Goal: Communication & Community: Answer question/provide support

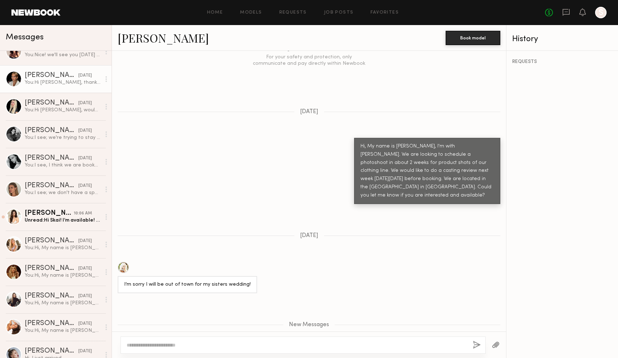
scroll to position [265, 0]
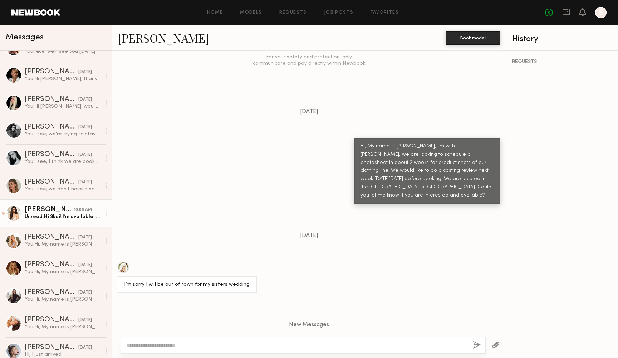
click at [59, 209] on div "[PERSON_NAME]" at bounding box center [49, 209] width 49 height 7
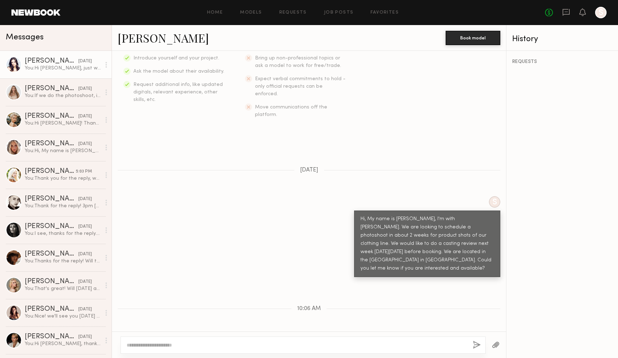
click at [67, 67] on div "You: Hi [PERSON_NAME], just wanted to make sure 12pm would be fine?" at bounding box center [63, 68] width 76 height 7
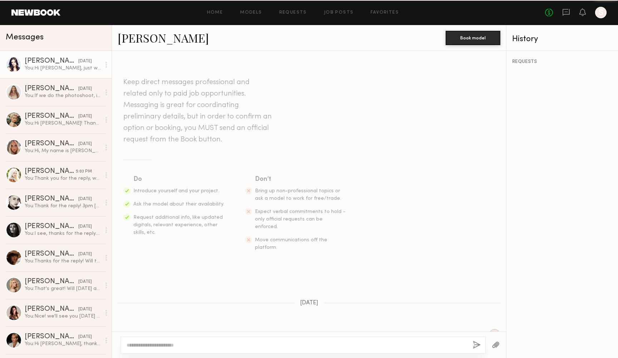
scroll to position [785, 0]
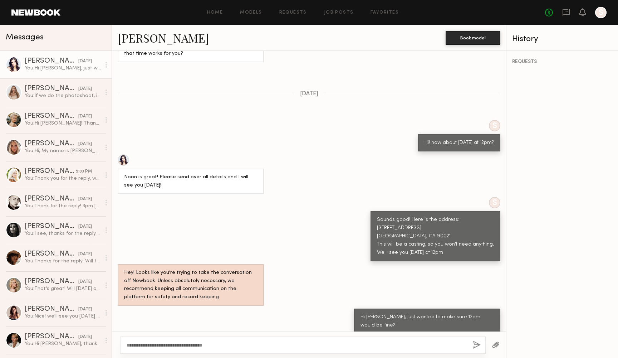
type textarea "**********"
click at [475, 344] on button "button" at bounding box center [477, 344] width 8 height 9
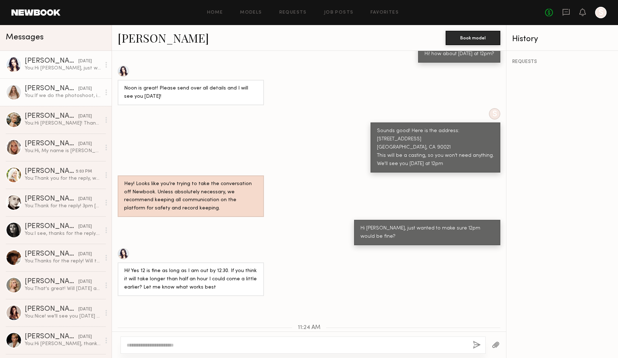
click at [61, 90] on div "[PERSON_NAME]" at bounding box center [52, 88] width 54 height 7
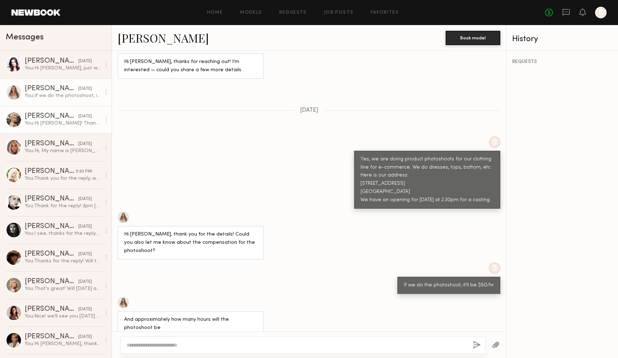
click at [58, 122] on div "You: Hi [PERSON_NAME]! Thanks for the reply. We don't have an exact date, but w…" at bounding box center [63, 123] width 76 height 7
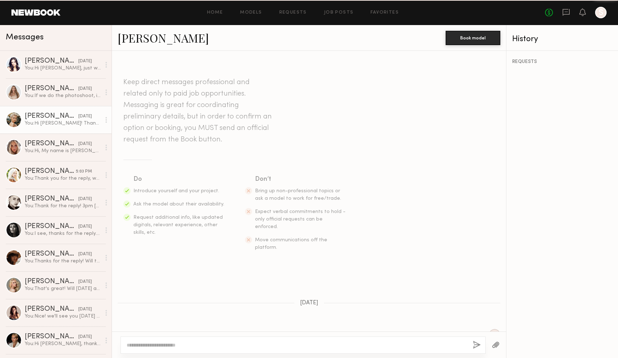
scroll to position [478, 0]
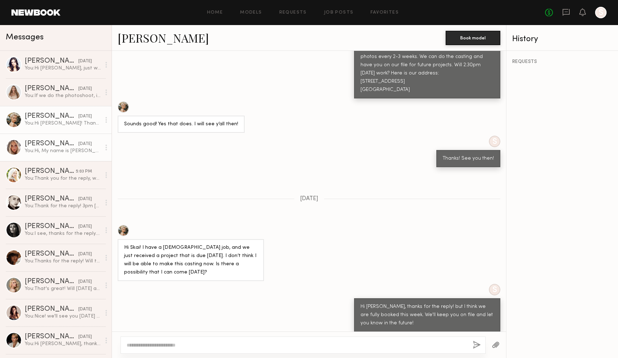
click at [43, 152] on div "You: Hi, My name is [PERSON_NAME], I'm with [PERSON_NAME]. We are looking to sc…" at bounding box center [63, 150] width 76 height 7
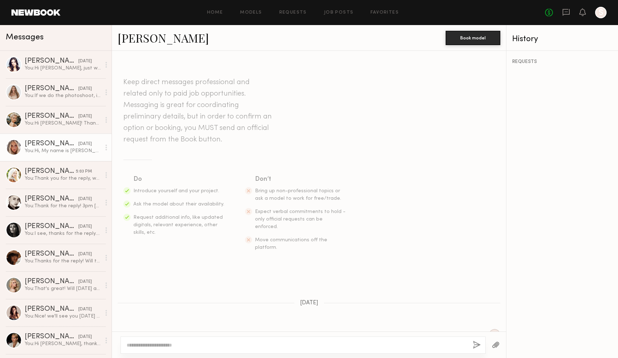
scroll to position [58, 0]
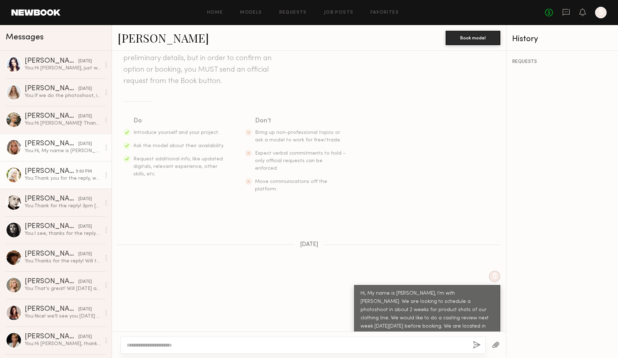
click at [53, 178] on div "You: Thank you for the reply, we'll keep you on file and let you know for futur…" at bounding box center [63, 178] width 76 height 7
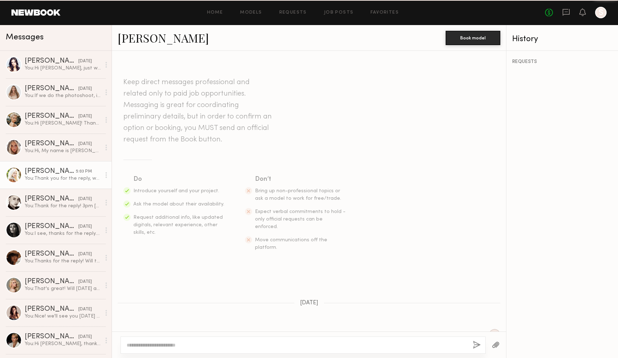
scroll to position [414, 0]
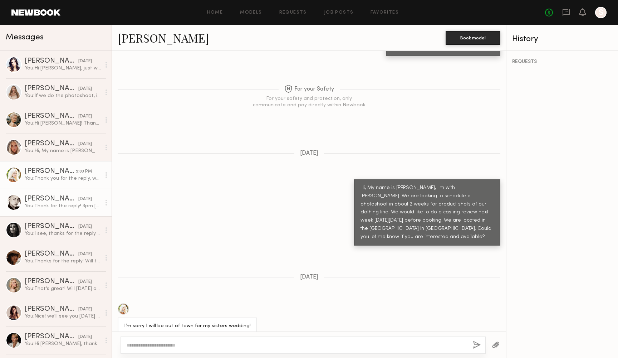
click at [53, 207] on div "You: Thank for the reply! 3pm [DATE]. Here is the address: [STREET_ADDRESS] Let…" at bounding box center [63, 205] width 76 height 7
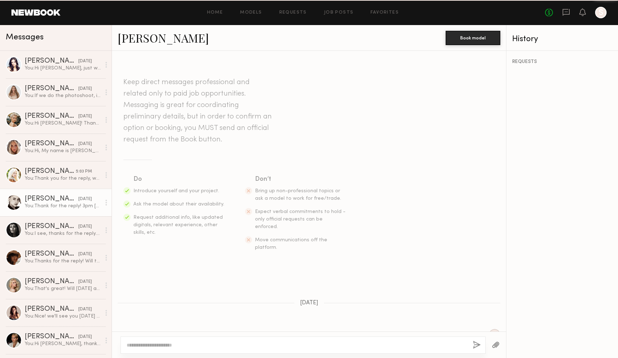
scroll to position [262, 0]
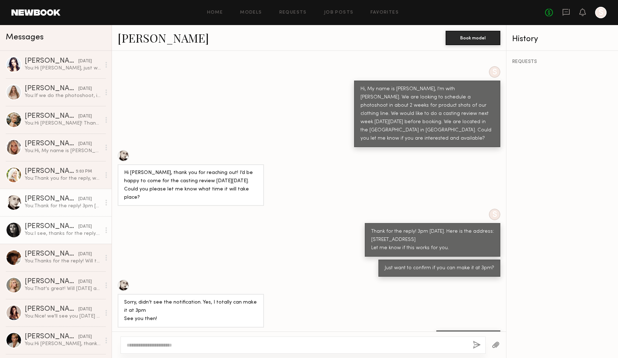
click at [55, 229] on div "[PERSON_NAME]" at bounding box center [52, 226] width 54 height 7
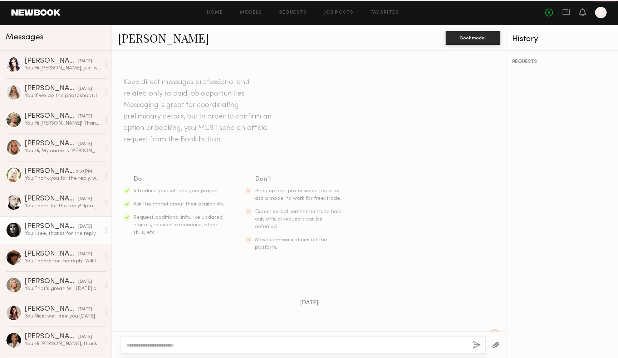
scroll to position [136, 0]
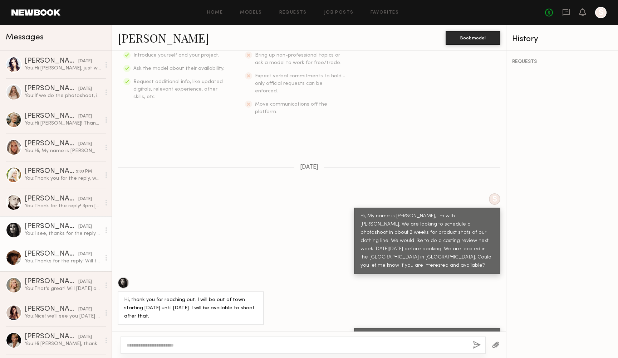
click at [57, 260] on div "You: Thanks for the reply! Will the next day([DATE]) afternoon be ok?" at bounding box center [63, 260] width 76 height 7
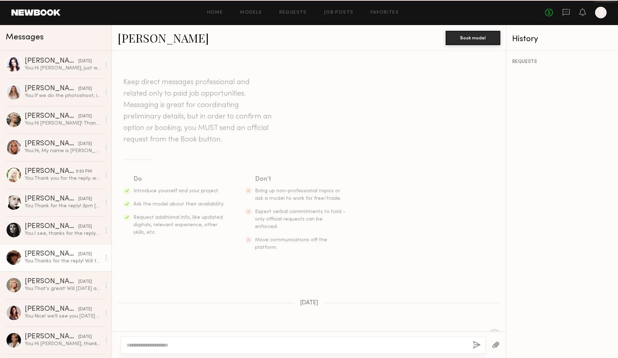
scroll to position [375, 0]
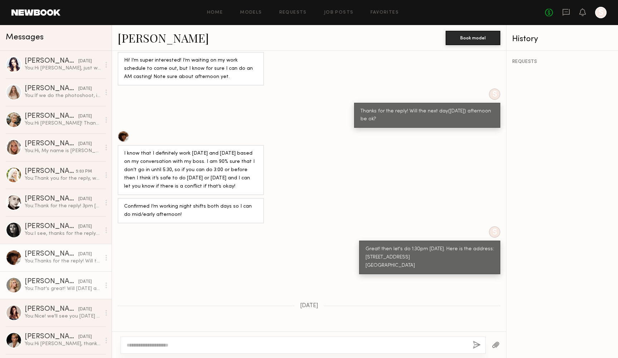
click at [49, 291] on div "You: That's great! Will [DATE] at 2pm be ok? Here is our address: [STREET_ADDRE…" at bounding box center [63, 288] width 76 height 7
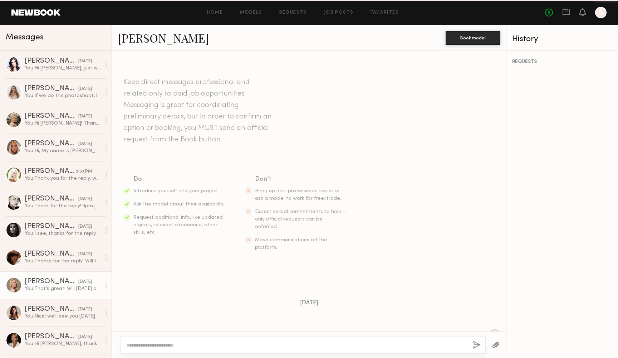
scroll to position [405, 0]
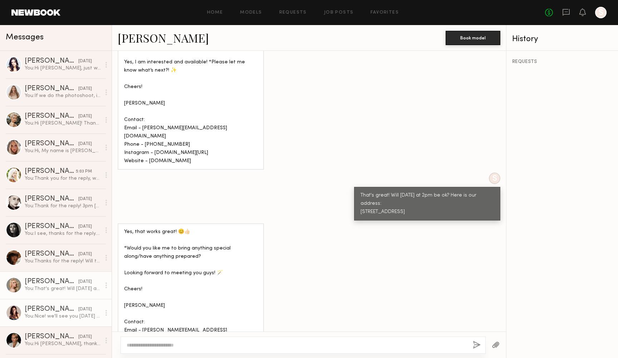
click at [50, 311] on div "[PERSON_NAME]" at bounding box center [52, 308] width 54 height 7
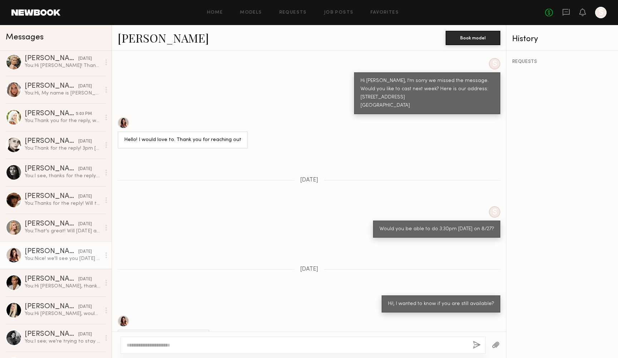
scroll to position [64, 0]
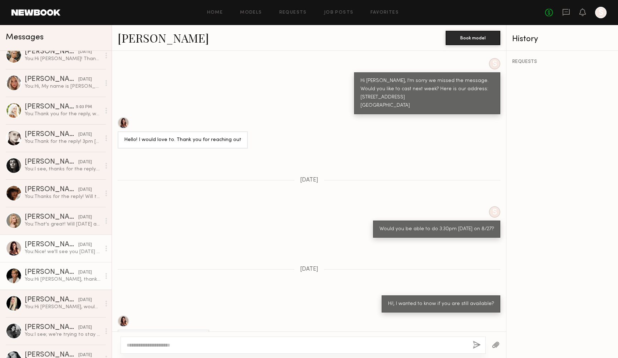
click at [53, 275] on div "[PERSON_NAME]" at bounding box center [52, 272] width 54 height 7
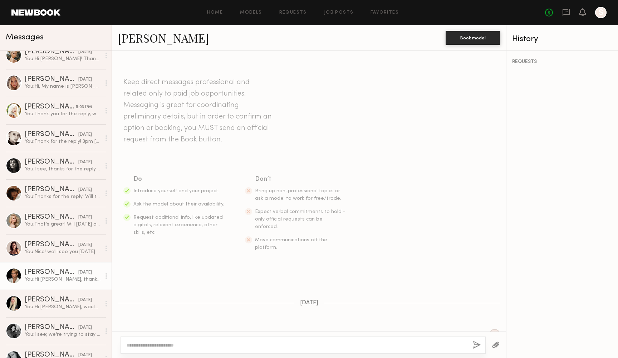
scroll to position [198, 0]
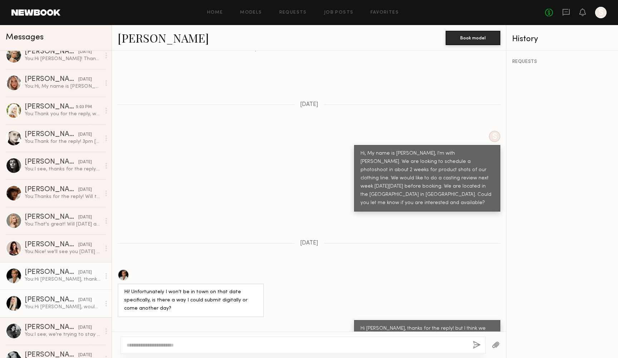
click at [46, 304] on div "You: Hi [PERSON_NAME], would [DATE] at 1pm be ok?" at bounding box center [63, 306] width 76 height 7
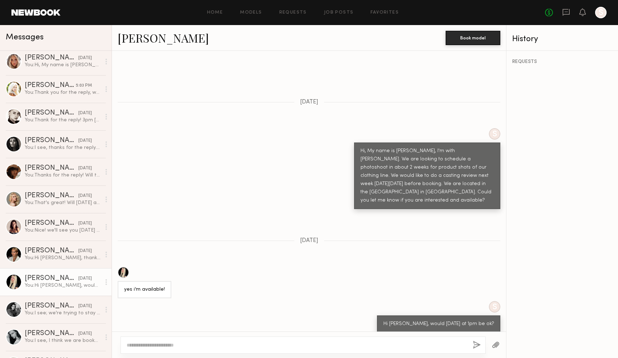
scroll to position [87, 0]
click at [145, 36] on link "[PERSON_NAME]" at bounding box center [163, 37] width 91 height 15
click at [174, 345] on textarea "**********" at bounding box center [297, 344] width 340 height 7
click at [241, 346] on textarea "**********" at bounding box center [297, 344] width 340 height 7
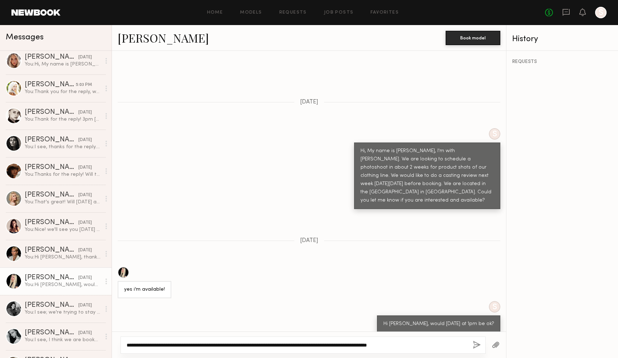
click at [221, 345] on textarea "**********" at bounding box center [297, 344] width 340 height 7
click at [408, 345] on textarea "**********" at bounding box center [297, 344] width 340 height 7
type textarea "**********"
click at [474, 344] on button "button" at bounding box center [477, 344] width 8 height 9
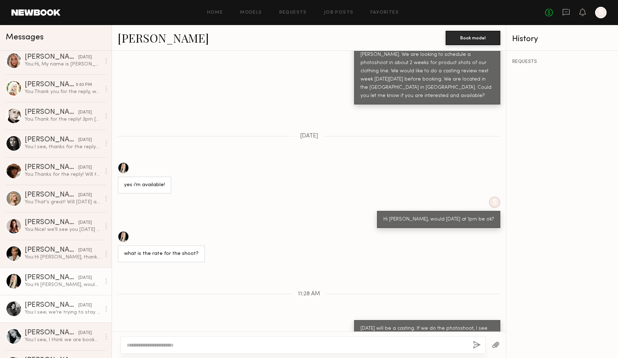
click at [52, 311] on div "You: I see; we're trying to stay in our budget to be around $100/hr. Thank you …" at bounding box center [63, 312] width 76 height 7
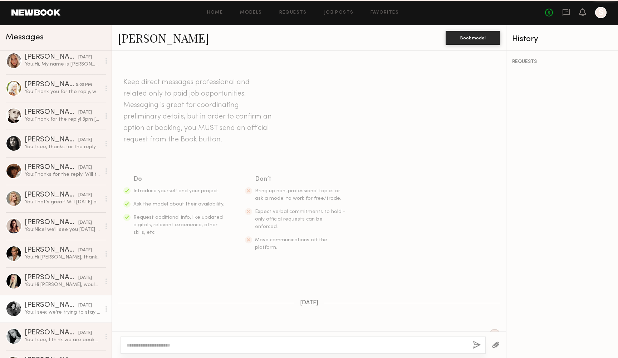
scroll to position [345, 0]
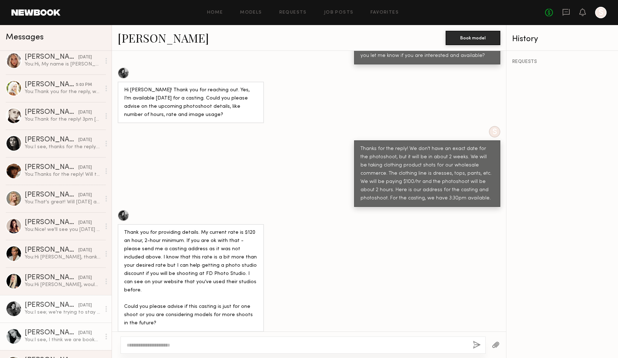
click at [47, 333] on div "[PERSON_NAME]" at bounding box center [52, 332] width 54 height 7
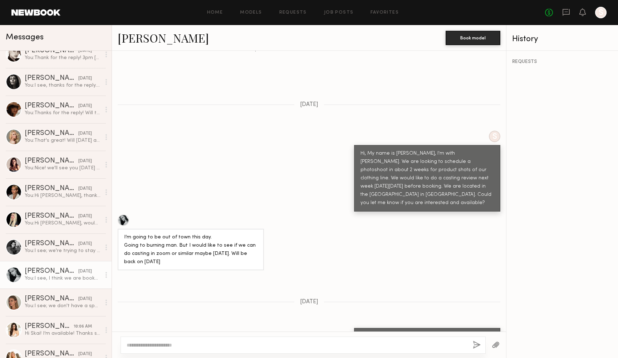
scroll to position [151, 0]
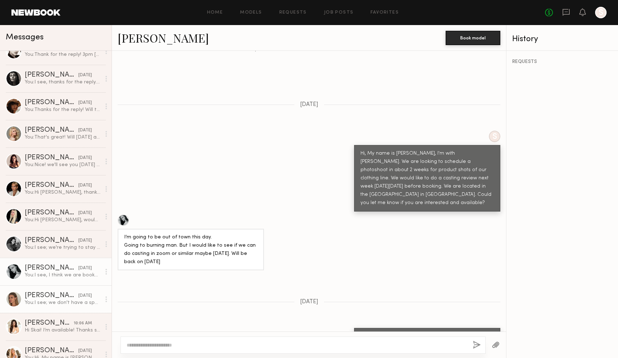
click at [59, 297] on div "[PERSON_NAME]" at bounding box center [52, 295] width 54 height 7
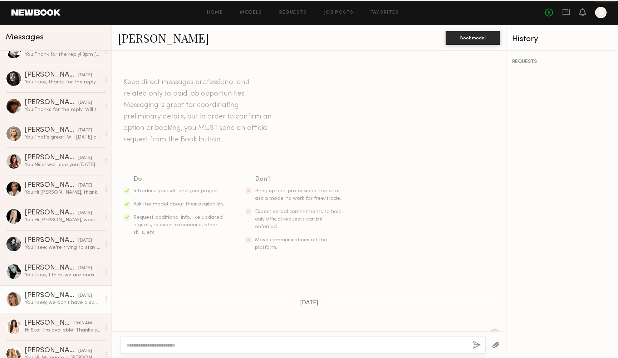
scroll to position [936, 0]
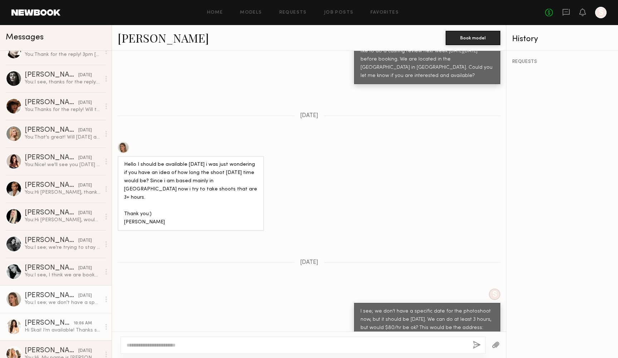
click at [59, 321] on div "[PERSON_NAME]" at bounding box center [49, 322] width 49 height 7
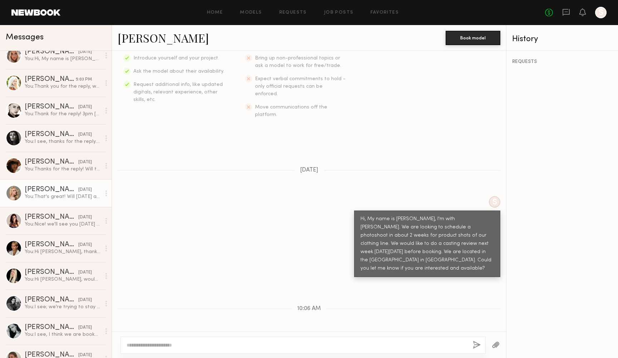
scroll to position [96, 0]
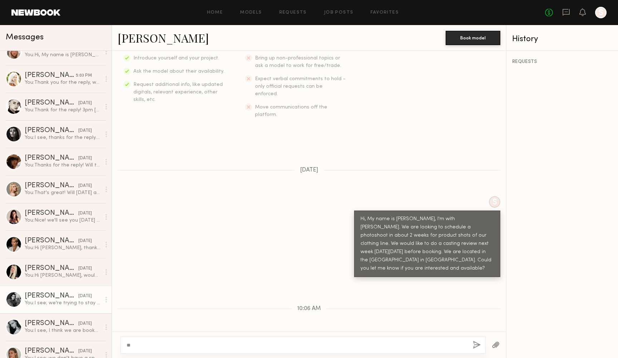
type textarea "*"
type textarea "**********"
click at [88, 296] on div "[DATE]" at bounding box center [85, 295] width 14 height 7
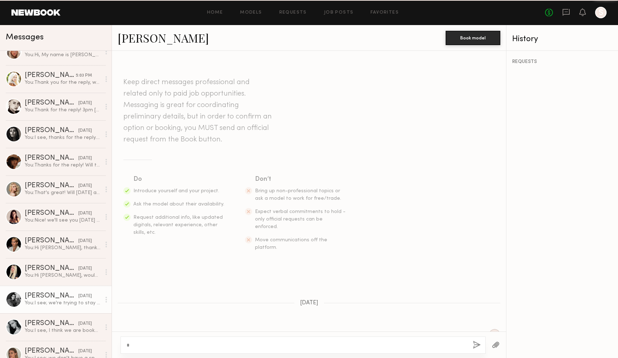
scroll to position [345, 0]
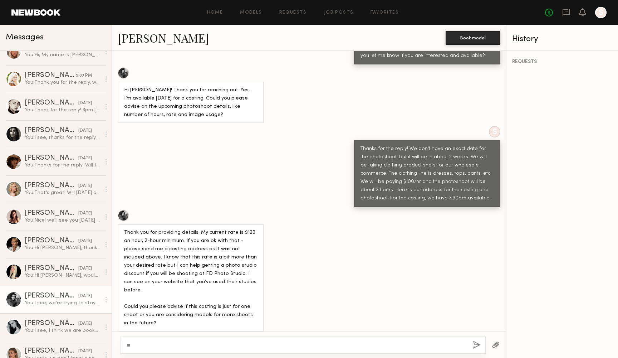
type textarea "*"
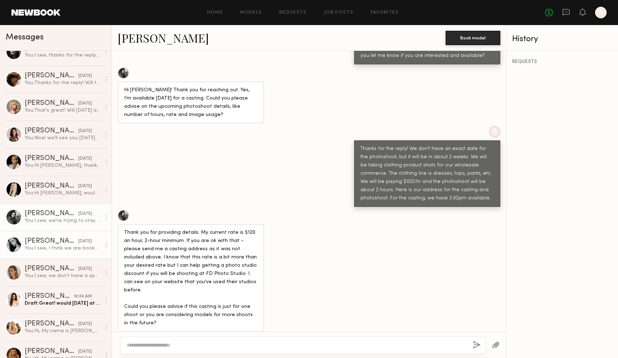
scroll to position [179, 0]
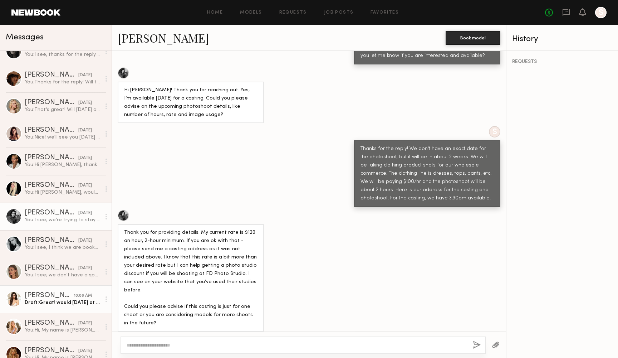
click at [69, 303] on div "Draft: Great! would [DATE] at 4pm be ok? Here is" at bounding box center [63, 302] width 76 height 7
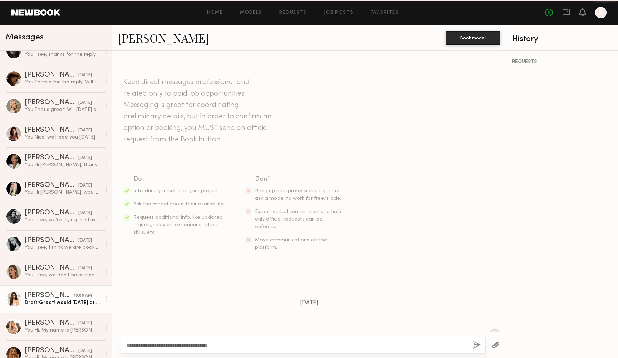
scroll to position [133, 0]
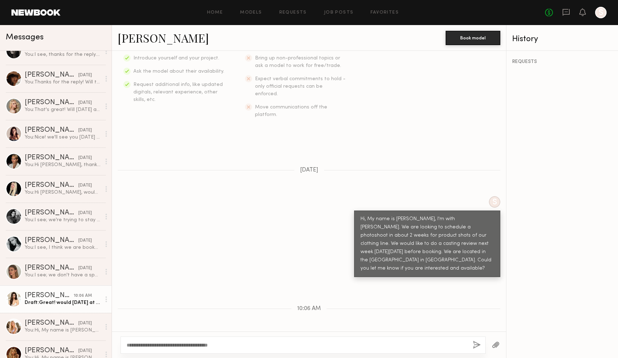
click at [247, 346] on textarea "**********" at bounding box center [297, 344] width 340 height 7
type textarea "**********"
click at [474, 346] on button "button" at bounding box center [477, 344] width 8 height 9
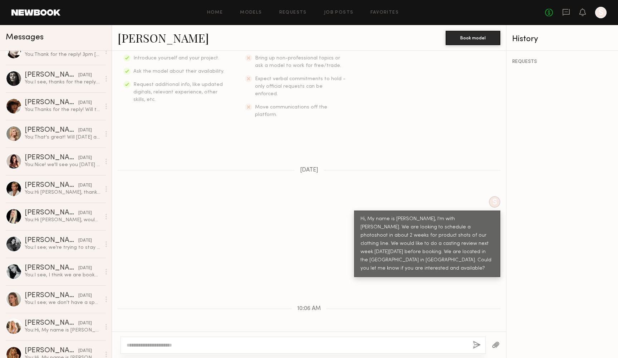
scroll to position [245, 0]
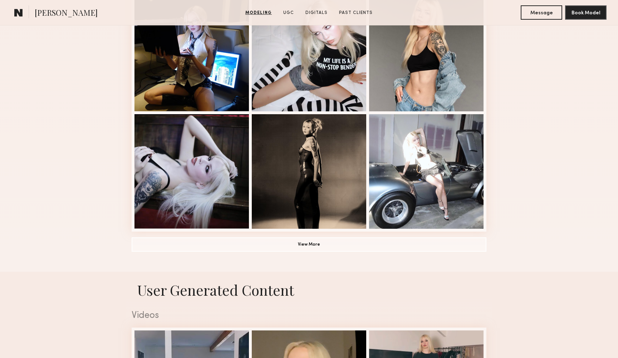
scroll to position [448, 0]
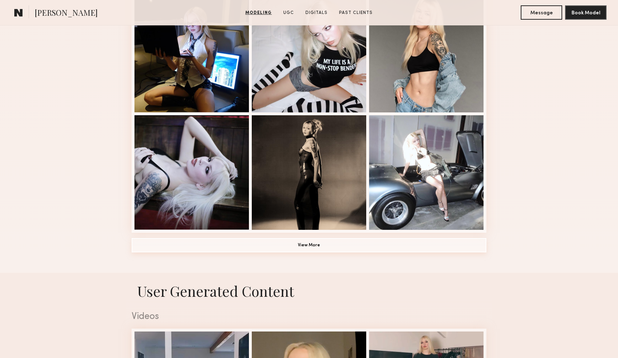
click at [329, 244] on button "View More" at bounding box center [309, 245] width 355 height 14
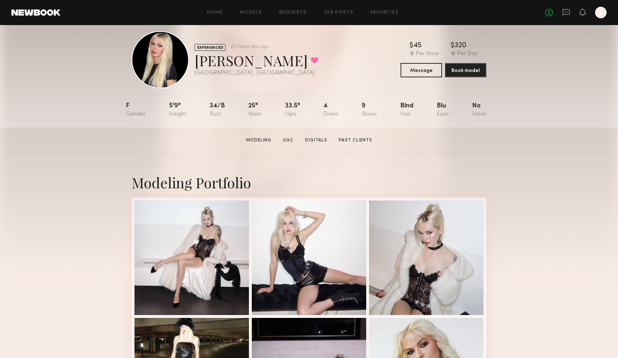
scroll to position [12, 0]
